Goal: Task Accomplishment & Management: Use online tool/utility

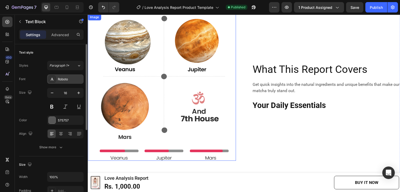
scroll to position [842, 0]
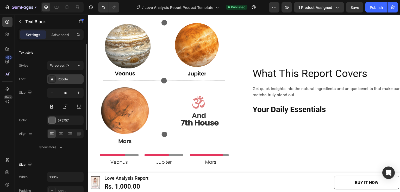
click at [69, 81] on div "Roboto" at bounding box center [65, 78] width 36 height 9
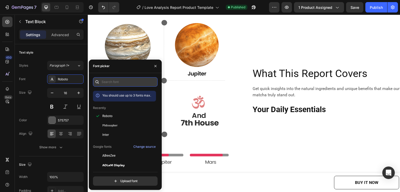
click at [111, 81] on input "text" at bounding box center [125, 81] width 65 height 9
paste input "font-family: 'sf pro';"
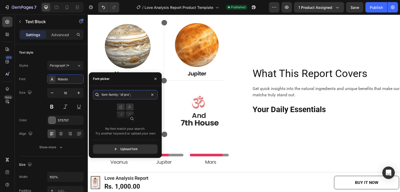
drag, startPoint x: 120, startPoint y: 95, endPoint x: 92, endPoint y: 99, distance: 27.6
click at [92, 99] on div "font-family: 'sf pro'; No font match your search. Try another keyword or upload…" at bounding box center [125, 122] width 73 height 64
click at [122, 93] on input "sf pro';" at bounding box center [125, 94] width 65 height 9
drag, startPoint x: 104, startPoint y: 94, endPoint x: 82, endPoint y: 98, distance: 22.3
click at [82, 98] on div "450 Beta Sections(18) Elements(84) Section Element Hero Section Product Detail …" at bounding box center [44, 104] width 88 height 178
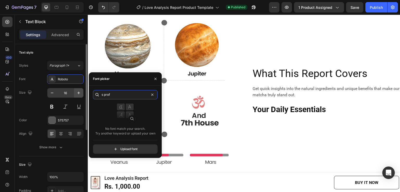
drag, startPoint x: 93, startPoint y: 96, endPoint x: 82, endPoint y: 96, distance: 10.7
click at [82, 96] on div "450 Beta Sections(18) Elements(84) Section Element Hero Section Product Detail …" at bounding box center [44, 104] width 88 height 178
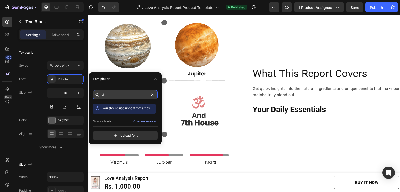
type input "s"
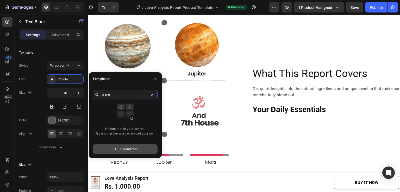
type input "sf pro"
click at [121, 150] on input "file" at bounding box center [136, 149] width 130 height 9
type input "C:\fakepath\SF-Pro-Text-Regular.otf"
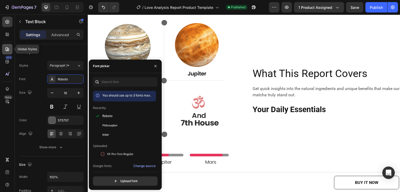
click at [8, 47] on icon at bounding box center [7, 49] width 5 height 5
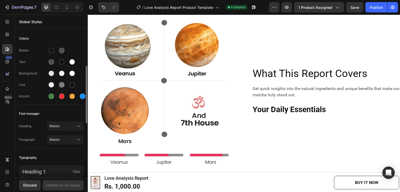
scroll to position [26, 0]
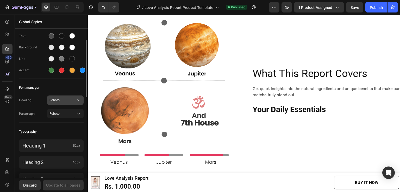
click at [76, 100] on icon at bounding box center [78, 100] width 5 height 5
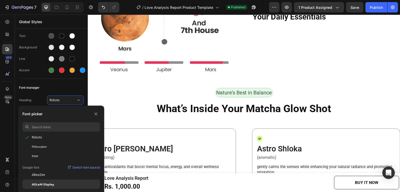
scroll to position [947, 0]
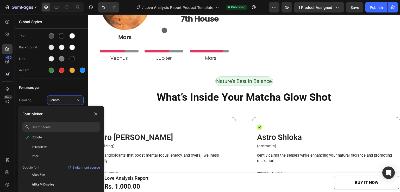
click at [48, 127] on input at bounding box center [66, 126] width 68 height 9
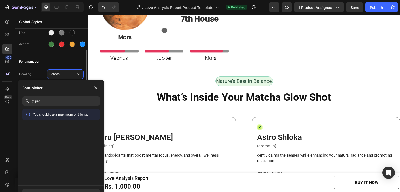
scroll to position [78, 0]
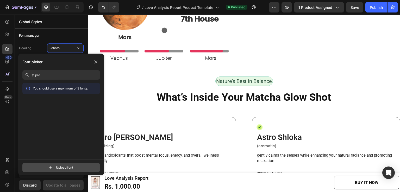
type input "sf pro"
click at [62, 166] on input "file" at bounding box center [66, 167] width 130 height 9
type input "C:\fakepath\SF-Pro-Text-Regular.otf"
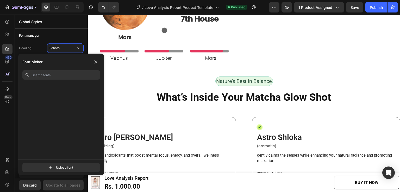
scroll to position [0, 0]
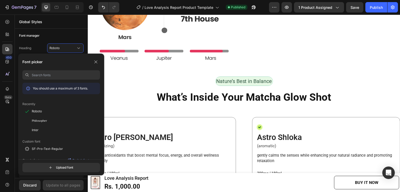
drag, startPoint x: 98, startPoint y: 87, endPoint x: 16, endPoint y: 60, distance: 85.9
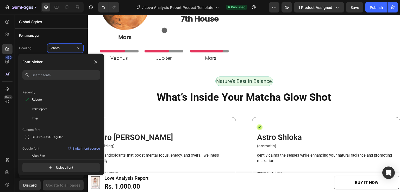
scroll to position [26, 0]
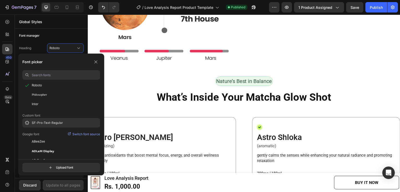
click at [69, 121] on div "SF-Pro-Text-Regular" at bounding box center [66, 123] width 68 height 5
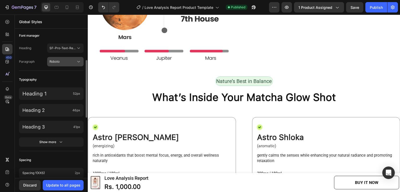
click at [74, 62] on span "Roboto" at bounding box center [62, 61] width 27 height 5
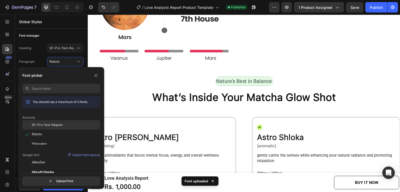
click at [61, 125] on span "SF-Pro-Text-Regular" at bounding box center [47, 125] width 31 height 5
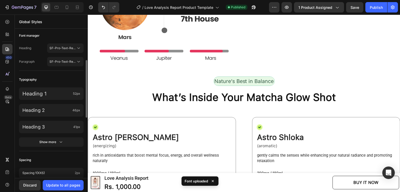
scroll to position [130, 0]
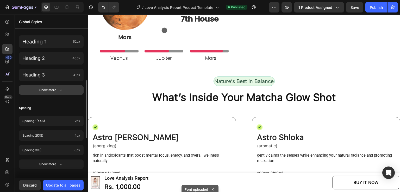
click at [61, 90] on icon "button" at bounding box center [61, 90] width 3 height 1
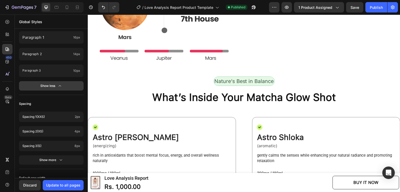
scroll to position [332, 0]
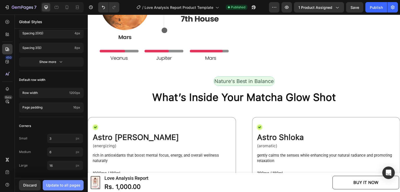
click at [67, 186] on div "Update to all pages" at bounding box center [63, 184] width 34 height 5
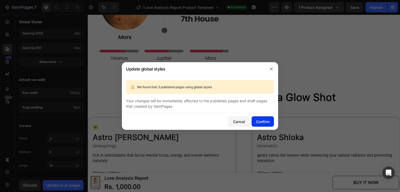
click at [267, 123] on div "Confirm" at bounding box center [263, 121] width 14 height 5
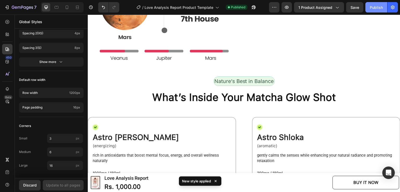
click at [377, 2] on button "Publish" at bounding box center [376, 7] width 22 height 10
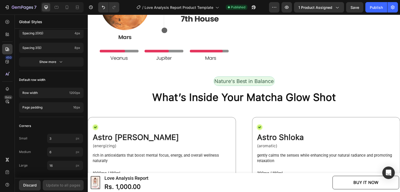
scroll to position [790, 0]
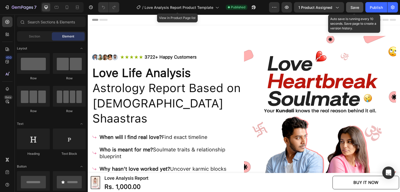
click at [355, 7] on span "Save" at bounding box center [354, 7] width 9 height 4
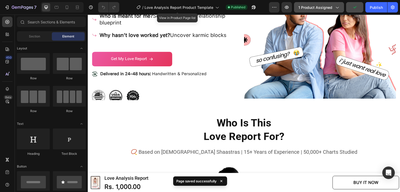
scroll to position [124, 0]
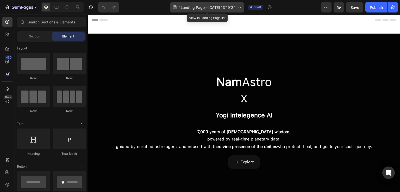
click at [218, 7] on span "Landing Page - [DATE] 13:19:24" at bounding box center [208, 7] width 55 height 5
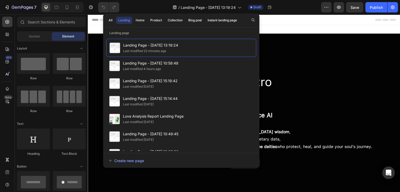
drag, startPoint x: 149, startPoint y: 7, endPoint x: 234, endPoint y: 14, distance: 85.2
click at [150, 6] on div "/ Landing Page - Sep 26, 13:19:24 Draft" at bounding box center [222, 7] width 198 height 10
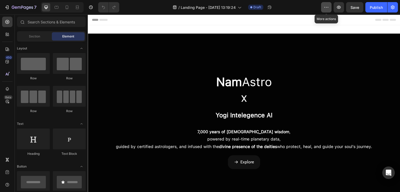
click at [326, 7] on icon "button" at bounding box center [326, 7] width 5 height 5
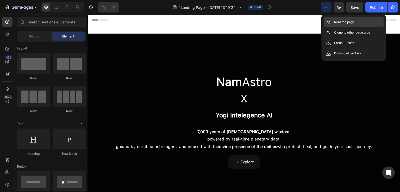
click at [347, 23] on p "Rename page" at bounding box center [344, 22] width 20 height 5
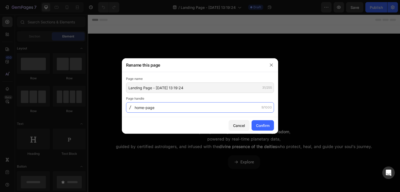
type input "home-page"
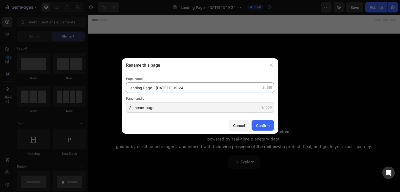
click at [148, 88] on input "Landing Page - Sep 26, 13:19:24" at bounding box center [200, 88] width 148 height 10
type input "Home Page"
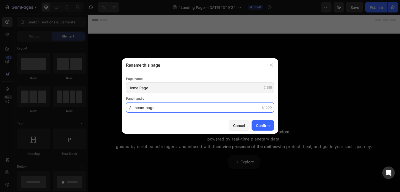
click at [181, 108] on input "home-page" at bounding box center [200, 107] width 148 height 10
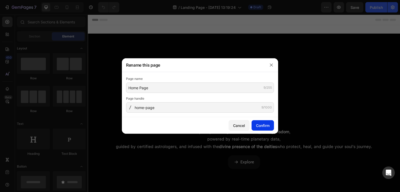
click at [264, 126] on div "Confirm" at bounding box center [263, 125] width 14 height 5
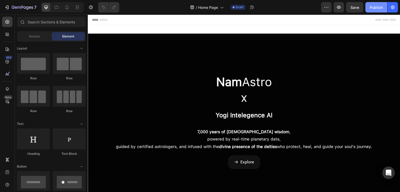
click at [377, 7] on div "Publish" at bounding box center [376, 7] width 13 height 5
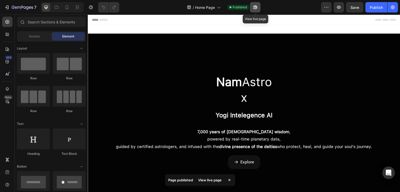
click at [257, 10] on icon "button" at bounding box center [255, 7] width 5 height 5
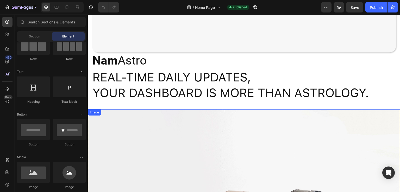
scroll to position [674, 0]
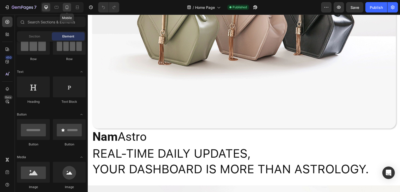
click at [65, 5] on icon at bounding box center [66, 7] width 5 height 5
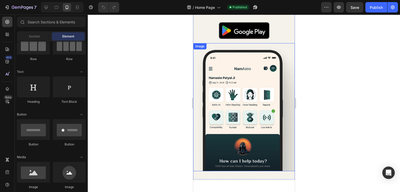
scroll to position [613, 0]
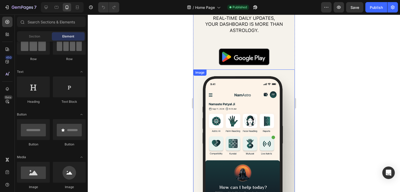
click at [231, 100] on img at bounding box center [244, 134] width 102 height 128
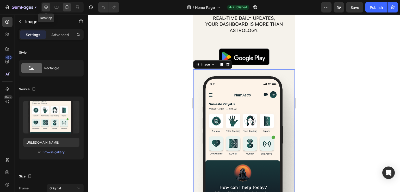
click at [45, 7] on icon at bounding box center [46, 7] width 3 height 3
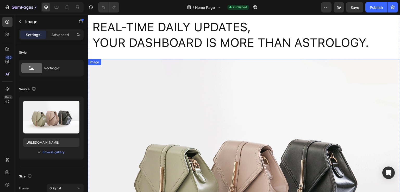
scroll to position [799, 0]
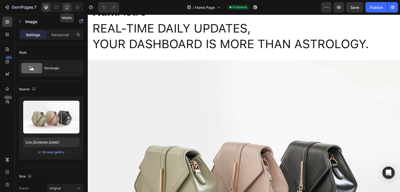
click at [68, 7] on icon at bounding box center [67, 7] width 3 height 4
type input "https://cdn.shopify.com/s/files/1/0658/4713/2213/files/gempages_585222481275519…"
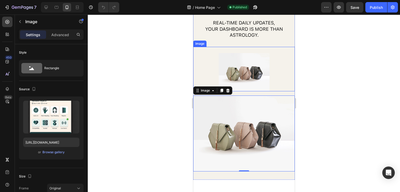
scroll to position [571, 0]
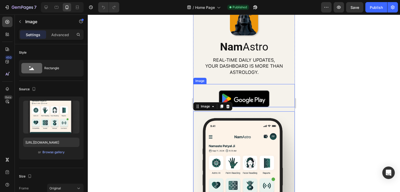
click at [266, 90] on img at bounding box center [243, 98] width 51 height 17
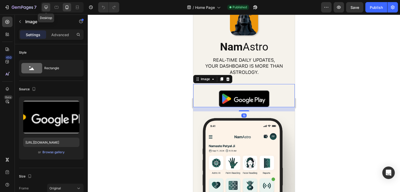
click at [47, 9] on icon at bounding box center [45, 7] width 5 height 5
type input "https://cdn.shopify.com/s/files/1/2005/9307/files/image_demo.jpg"
type input "100"
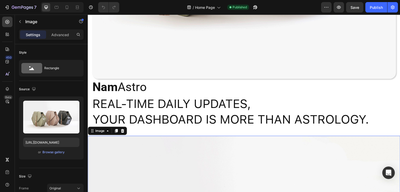
scroll to position [720, 0]
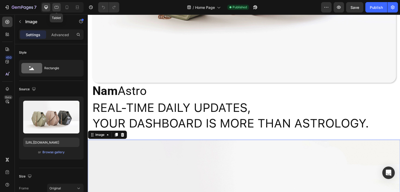
click at [57, 9] on icon at bounding box center [56, 7] width 5 height 5
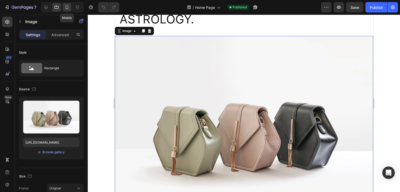
click at [66, 7] on icon at bounding box center [66, 7] width 5 height 5
type input "https://cdn.shopify.com/s/files/1/0658/4713/2213/files/gempages_585222481275519…"
type input "50"
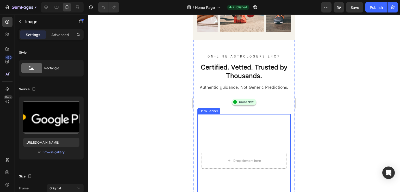
scroll to position [309, 0]
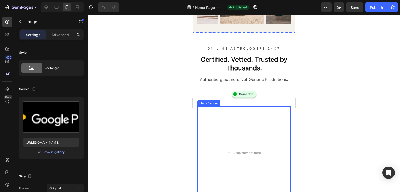
click at [212, 101] on div "Hero Banner" at bounding box center [208, 103] width 21 height 5
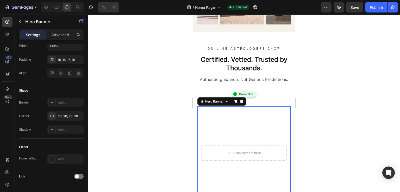
scroll to position [256, 0]
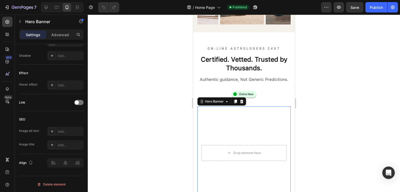
click at [281, 107] on video "Background Image" at bounding box center [243, 152] width 93 height 93
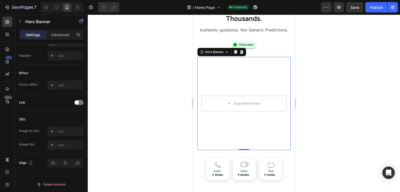
scroll to position [387, 0]
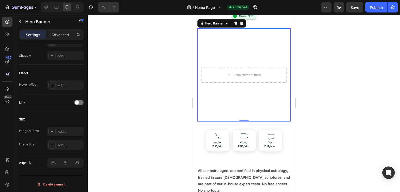
click at [345, 105] on div at bounding box center [244, 104] width 312 height 178
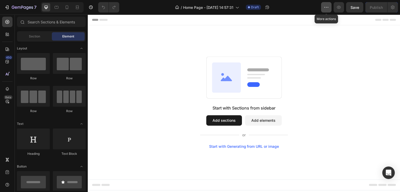
click at [325, 6] on icon "button" at bounding box center [326, 7] width 5 height 5
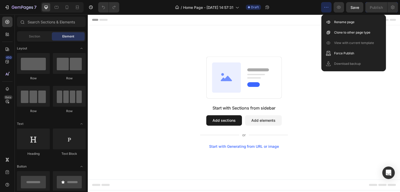
drag, startPoint x: 368, startPoint y: 116, endPoint x: 390, endPoint y: 15, distance: 103.2
click at [368, 115] on div "Start with Sections from sidebar Add sections Add elements Start with Generatin…" at bounding box center [243, 102] width 275 height 92
click at [326, 11] on button "button" at bounding box center [326, 7] width 10 height 10
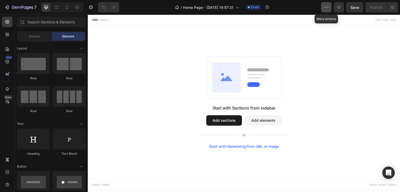
click at [330, 7] on button "button" at bounding box center [326, 7] width 10 height 10
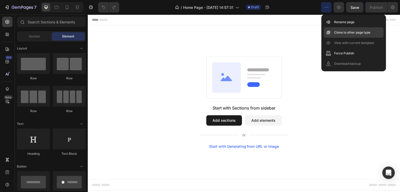
click at [338, 33] on p "Clone to other page type" at bounding box center [352, 32] width 36 height 5
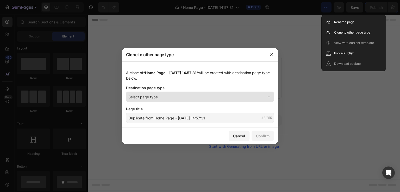
click at [164, 97] on div "Select page type" at bounding box center [196, 96] width 137 height 5
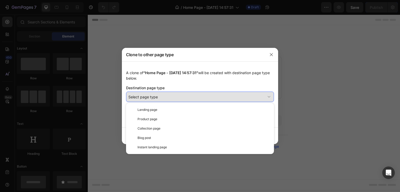
click at [169, 92] on button "Select page type" at bounding box center [200, 97] width 148 height 10
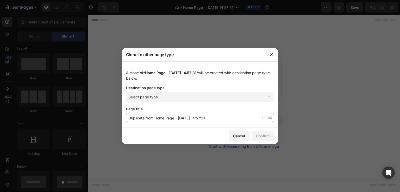
click at [213, 119] on input "Duplicate from Home Page - [DATE] 14:57:31" at bounding box center [200, 118] width 148 height 10
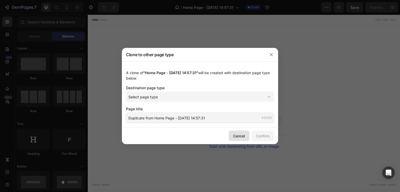
click at [244, 138] on div "Cancel" at bounding box center [239, 135] width 12 height 5
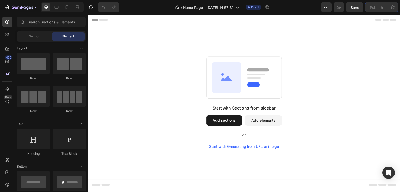
click at [270, 122] on button "Add elements" at bounding box center [263, 120] width 37 height 10
click at [231, 124] on button "Add sections" at bounding box center [224, 120] width 36 height 10
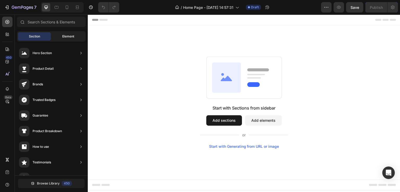
click at [70, 36] on span "Element" at bounding box center [68, 36] width 12 height 5
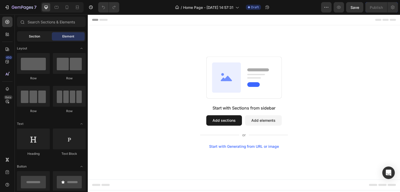
click at [35, 38] on span "Section" at bounding box center [34, 36] width 11 height 5
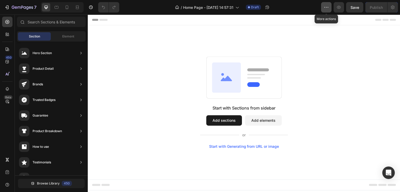
click at [326, 5] on icon "button" at bounding box center [326, 7] width 5 height 5
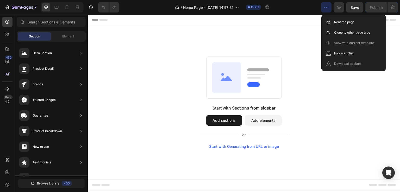
click at [235, 47] on div "Start with Sections from sidebar Add sections Add elements Start with Generatin…" at bounding box center [244, 102] width 312 height 154
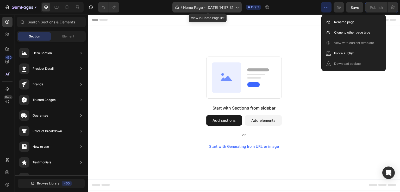
click at [236, 6] on icon at bounding box center [236, 7] width 5 height 5
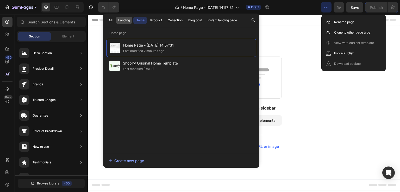
click at [120, 19] on div "Landing" at bounding box center [124, 20] width 12 height 5
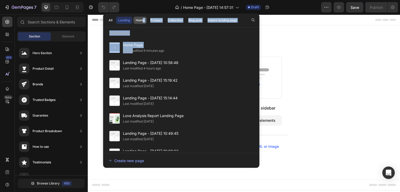
drag, startPoint x: 134, startPoint y: 49, endPoint x: 143, endPoint y: 23, distance: 27.2
click at [142, 22] on div "All Landing Home Product Collection Blog post Instant landing page Landing page…" at bounding box center [181, 90] width 156 height 152
drag, startPoint x: 250, startPoint y: 58, endPoint x: 332, endPoint y: 43, distance: 83.3
click at [332, 43] on div "Start with Sections from sidebar Add sections Add elements Start with Generatin…" at bounding box center [244, 102] width 312 height 154
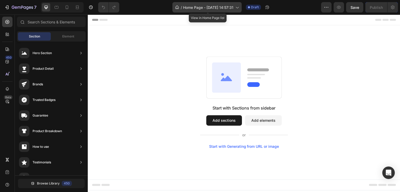
click at [233, 10] on div "/ Home Page - [DATE] 14:57:31" at bounding box center [206, 7] width 69 height 10
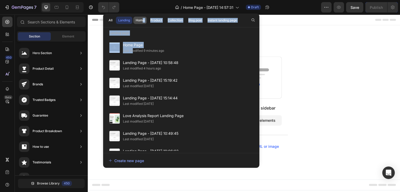
click at [142, 21] on div "Home" at bounding box center [140, 20] width 9 height 5
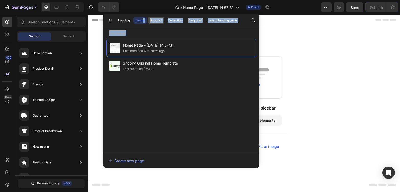
click at [156, 21] on div "Product" at bounding box center [156, 20] width 12 height 5
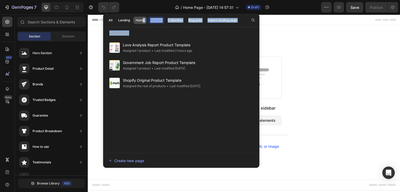
click at [140, 18] on div "Home" at bounding box center [140, 20] width 9 height 5
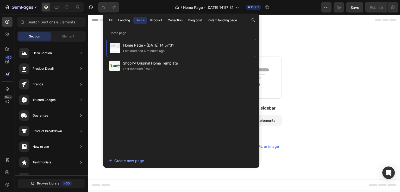
click at [168, 110] on div "Home Page - [DATE] 14:57:31 Last modified 4 minutes ago Shopify Original Home T…" at bounding box center [181, 93] width 150 height 109
click at [124, 20] on div "Landing" at bounding box center [124, 20] width 12 height 5
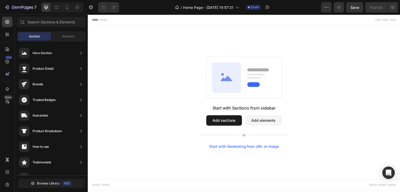
click at [323, 50] on div "Start with Sections from sidebar Add sections Add elements Start with Generatin…" at bounding box center [244, 102] width 312 height 154
